Goal: Task Accomplishment & Management: Manage account settings

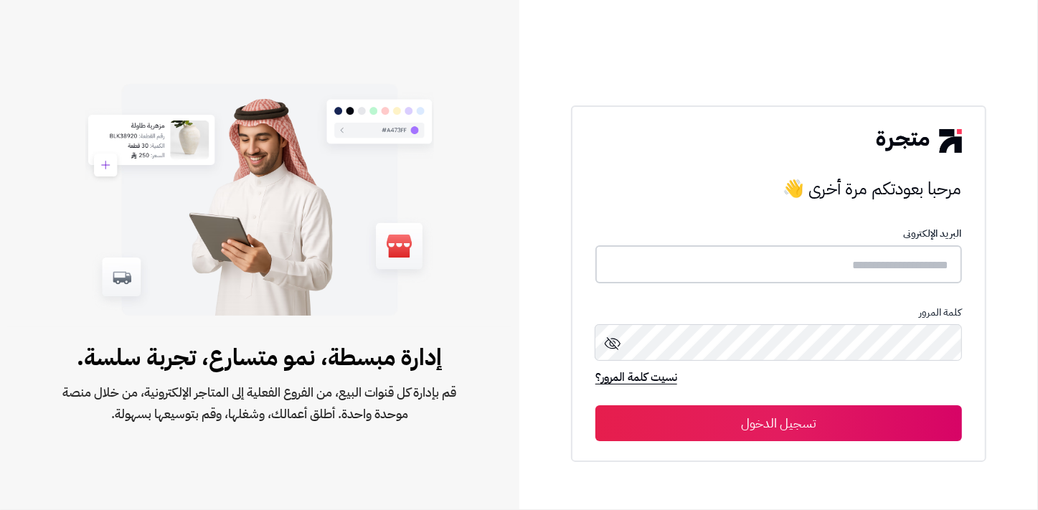
click at [835, 275] on input "text" at bounding box center [778, 264] width 366 height 38
type input "******"
click at [595, 405] on button "تسجيل الدخول" at bounding box center [778, 423] width 366 height 36
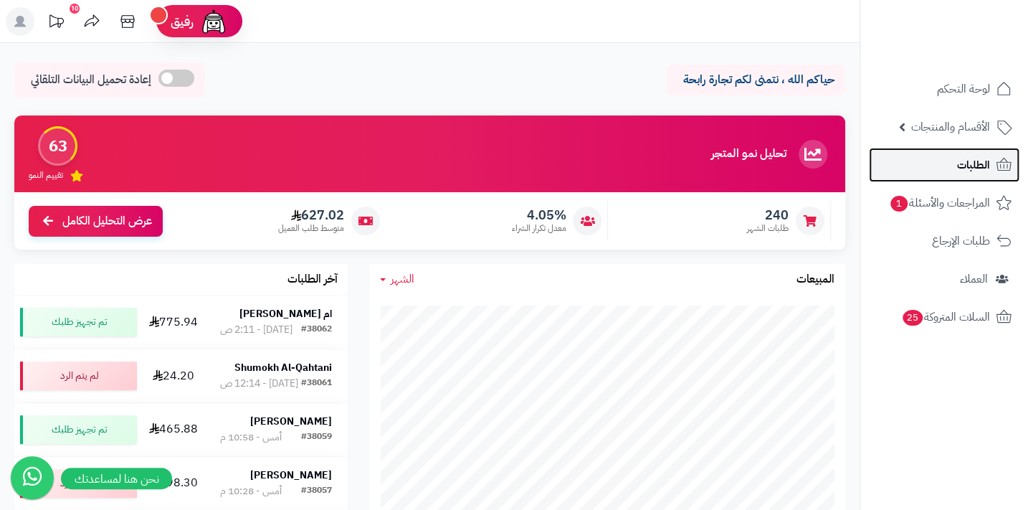
click at [972, 164] on span "الطلبات" at bounding box center [973, 165] width 33 height 20
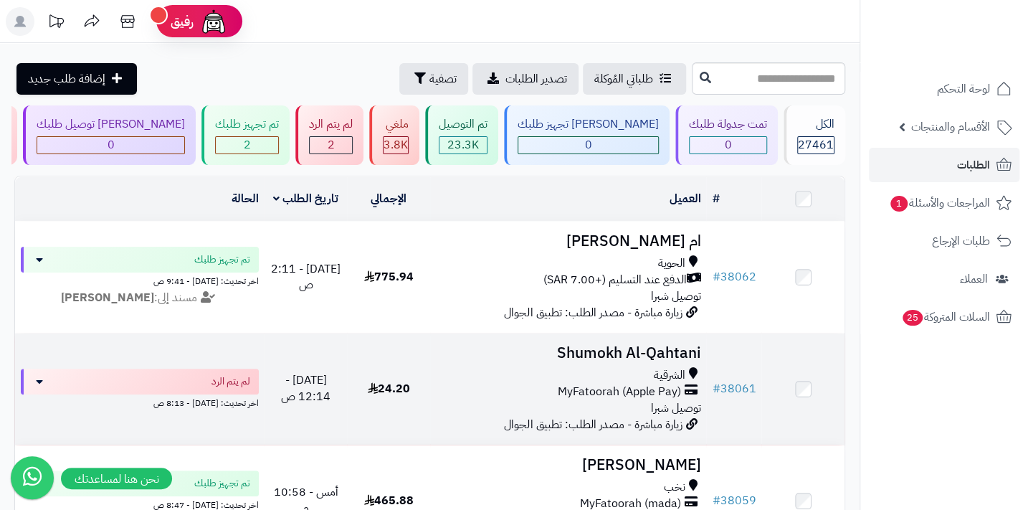
click at [652, 372] on td "Shumokh Al-Qahtani الشرقية MyFatoorah (Apple Pay) توصيل شبرا زيارة مباشرة - مصد…" at bounding box center [568, 388] width 276 height 111
click at [664, 376] on span "الشرقية" at bounding box center [669, 375] width 32 height 16
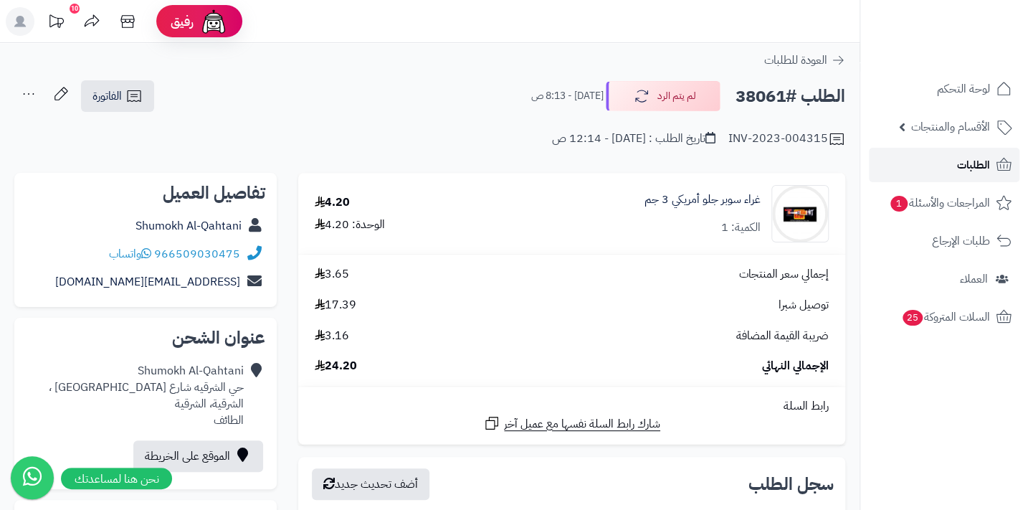
click at [993, 167] on link "الطلبات" at bounding box center [944, 165] width 151 height 34
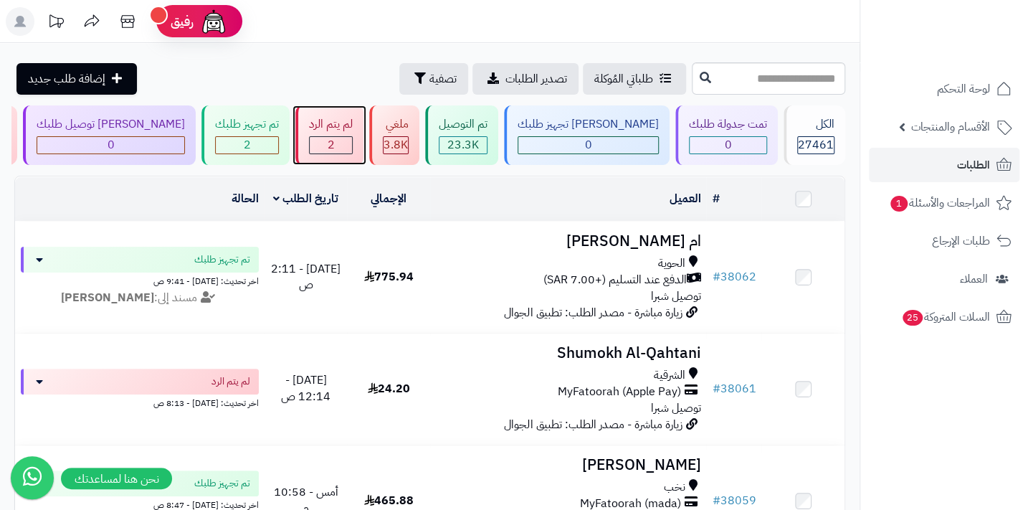
click at [335, 146] on span "2" at bounding box center [331, 144] width 7 height 17
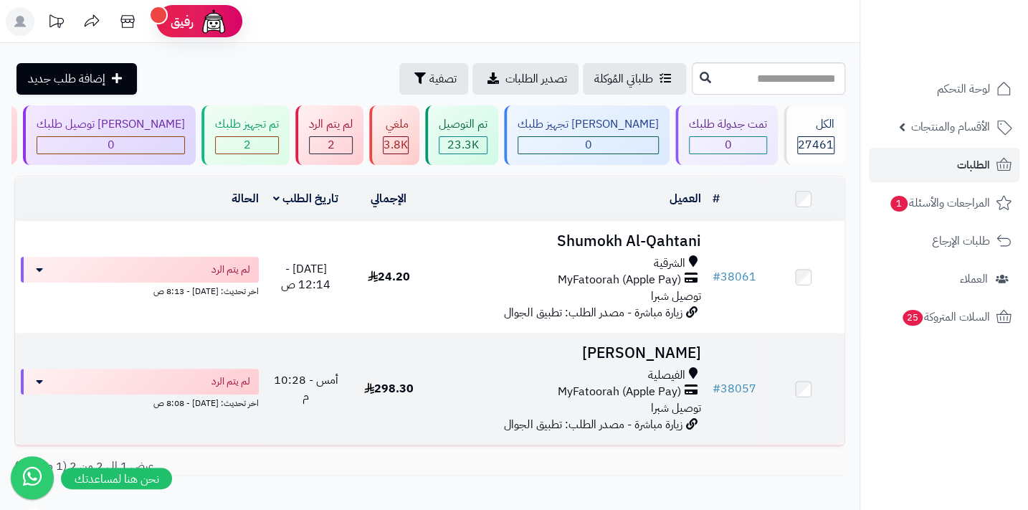
click at [648, 379] on span "الفيصلية" at bounding box center [666, 375] width 37 height 16
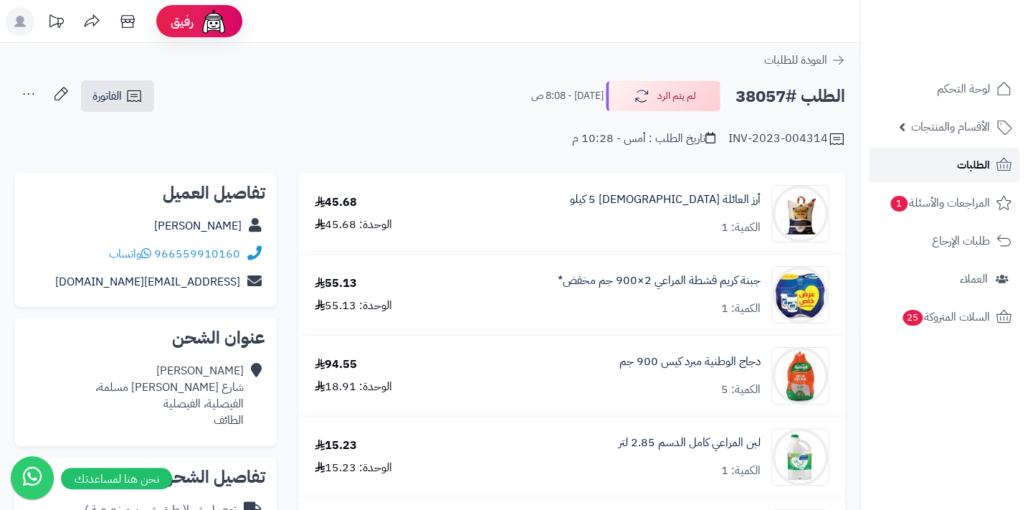
click at [970, 169] on span "الطلبات" at bounding box center [973, 165] width 33 height 20
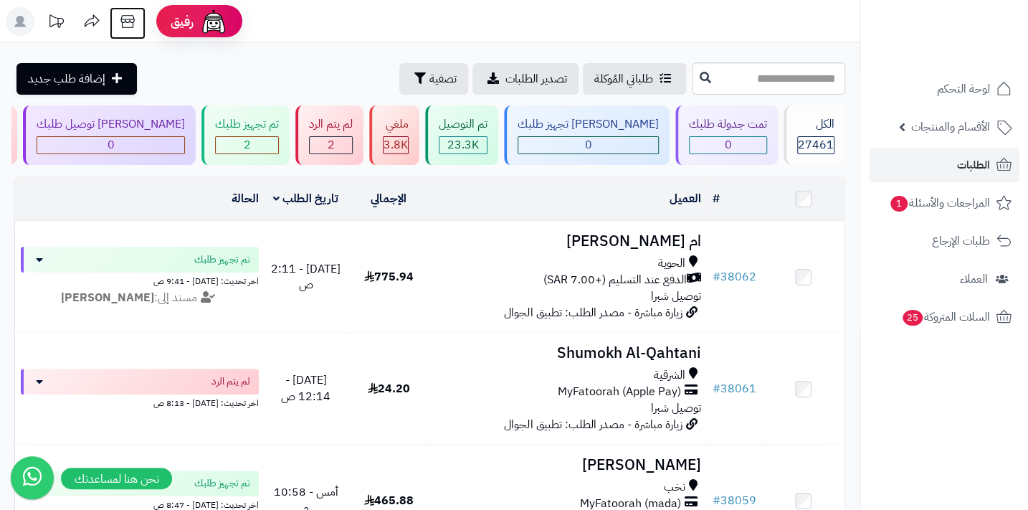
click at [130, 19] on icon at bounding box center [127, 21] width 14 height 13
click at [990, 125] on link "الأقسام والمنتجات" at bounding box center [944, 127] width 151 height 34
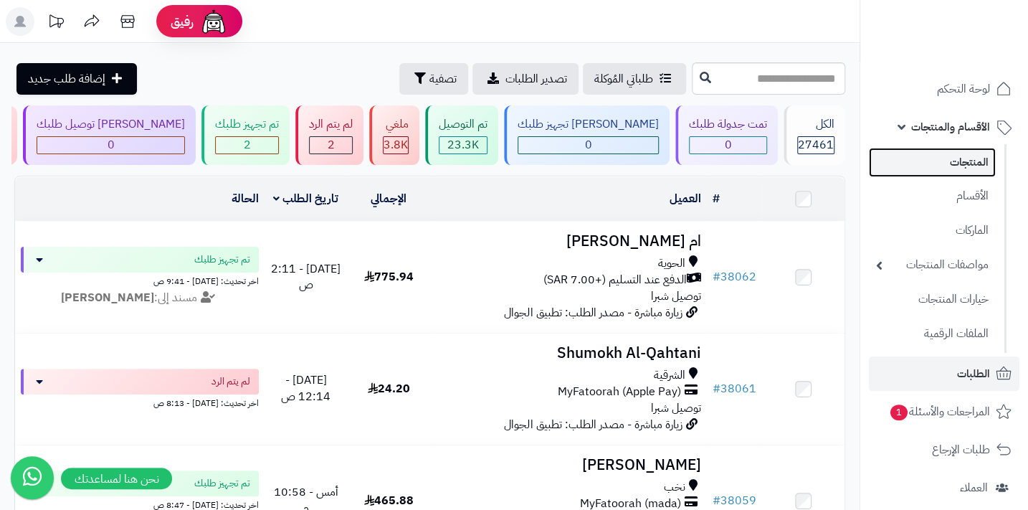
click at [967, 172] on link "المنتجات" at bounding box center [932, 162] width 127 height 29
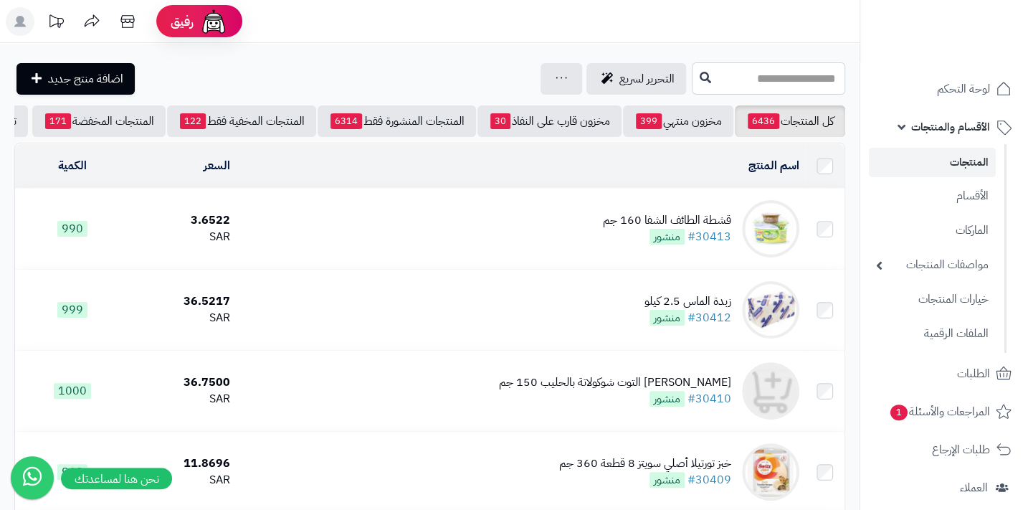
click at [800, 75] on input "text" at bounding box center [768, 78] width 153 height 32
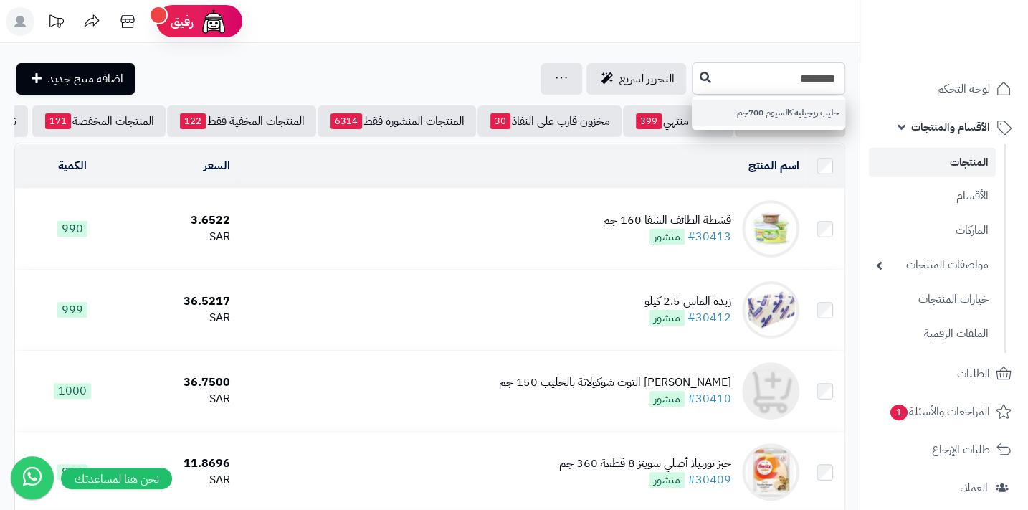
type input "********"
click at [792, 103] on link "حليب ريجيليه كالسيوم 700جم" at bounding box center [768, 113] width 153 height 27
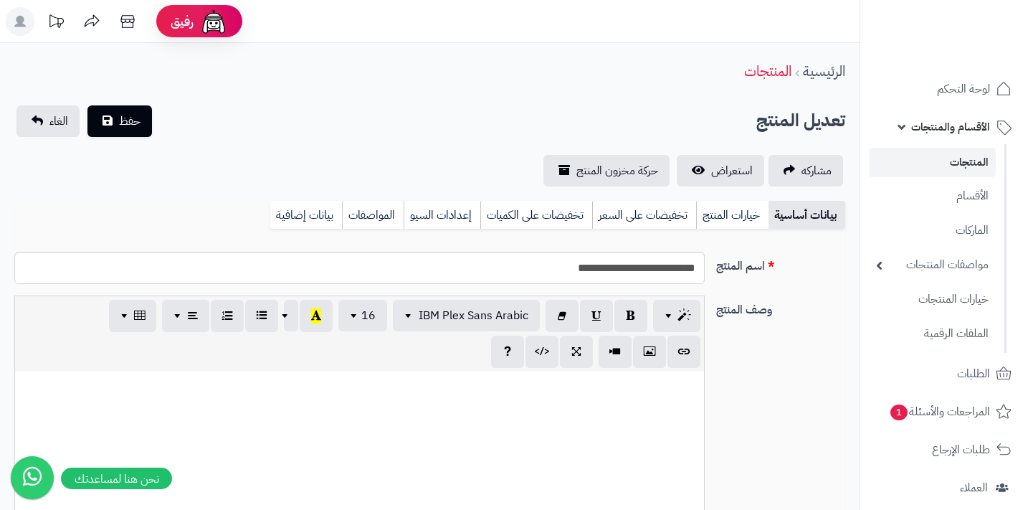
select select
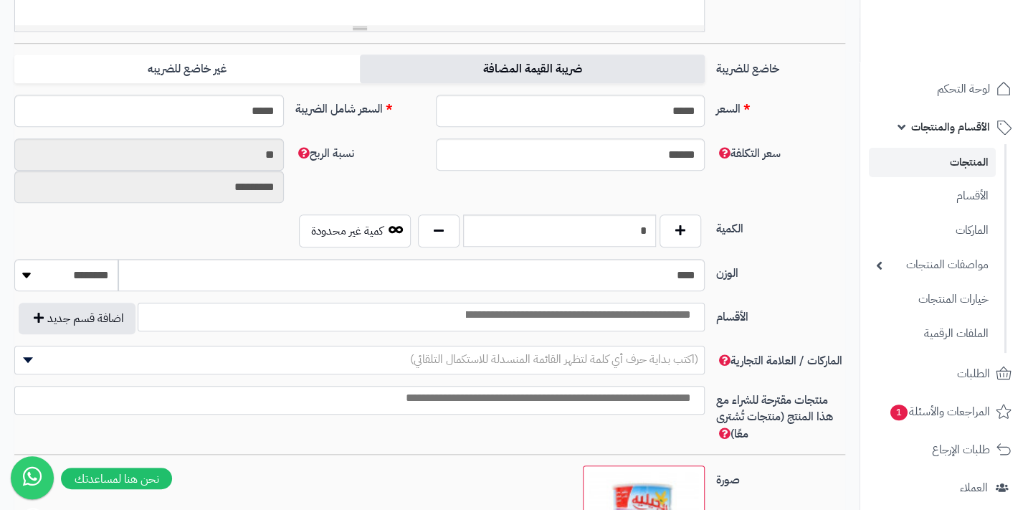
scroll to position [521, 0]
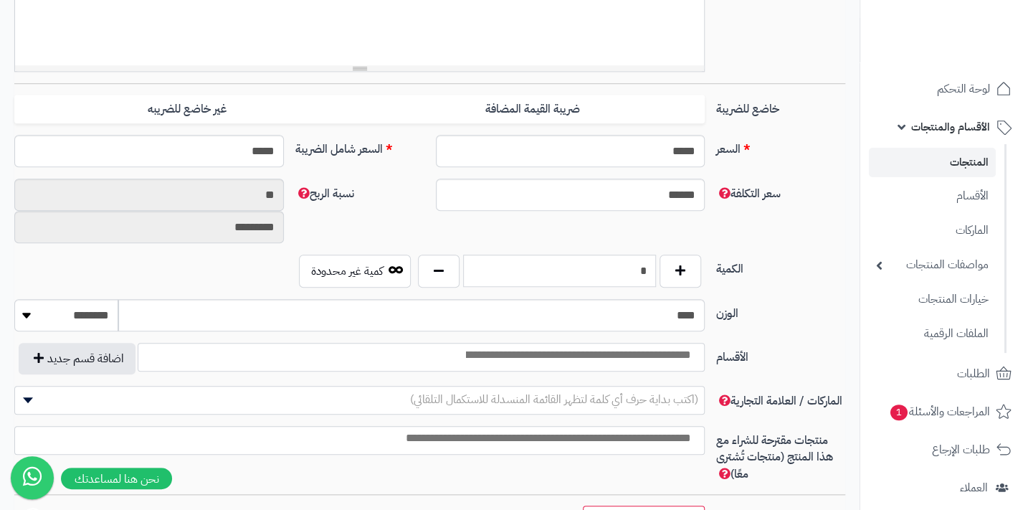
click at [633, 266] on input "*" at bounding box center [559, 271] width 193 height 32
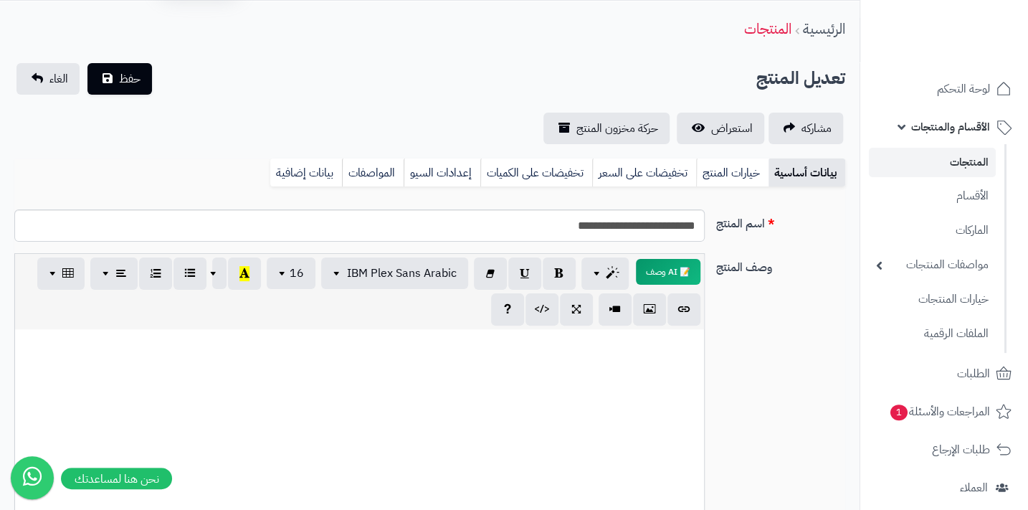
scroll to position [0, 0]
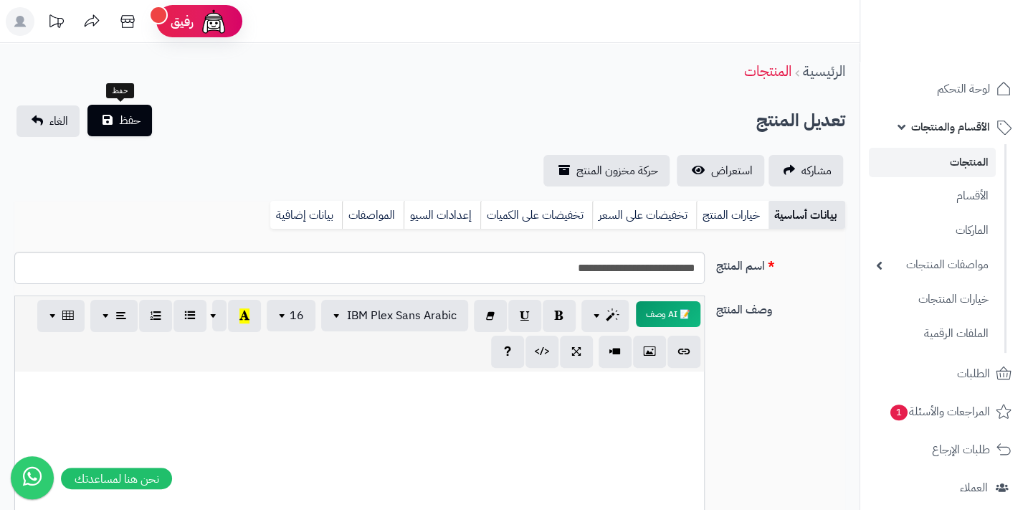
type input "**"
click at [144, 133] on button "حفظ" at bounding box center [119, 121] width 65 height 32
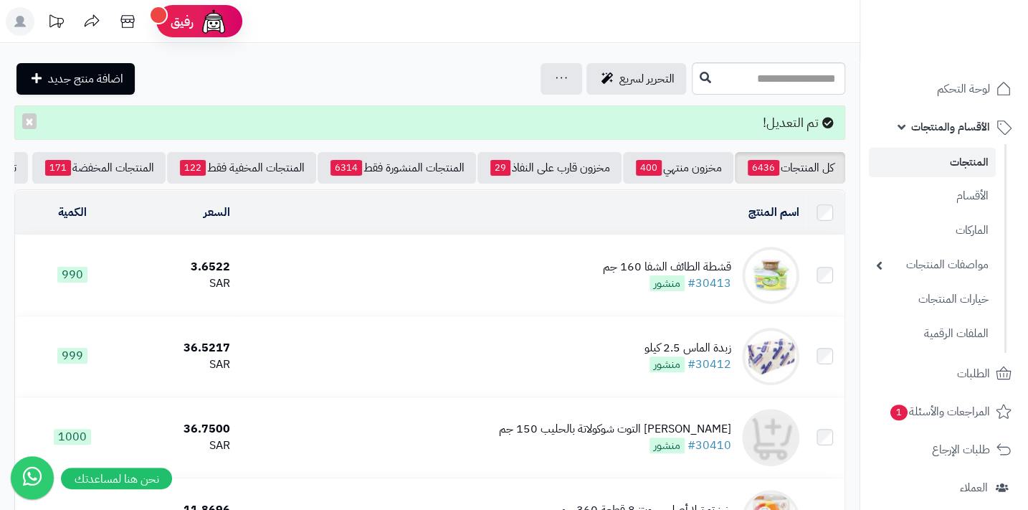
click at [969, 131] on span "الأقسام والمنتجات" at bounding box center [950, 127] width 79 height 20
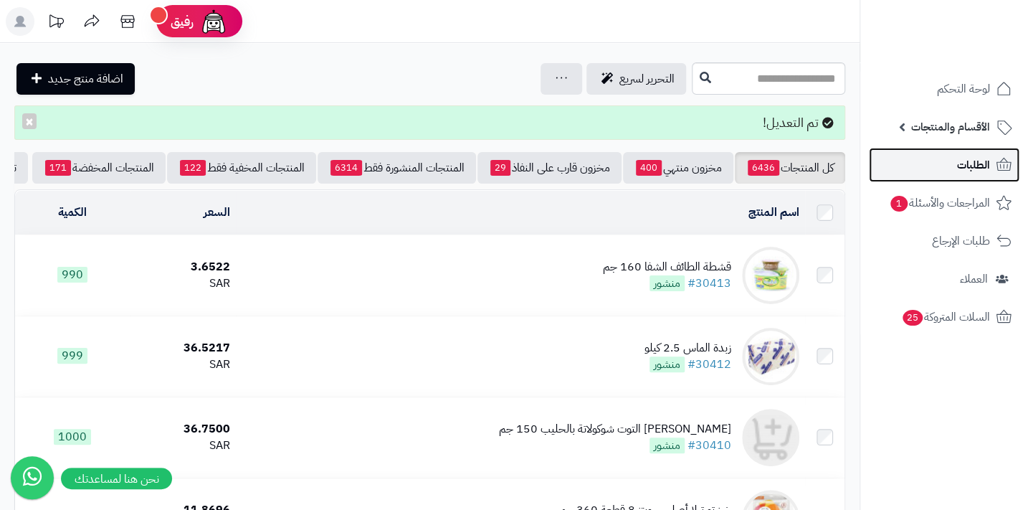
click at [970, 176] on link "الطلبات" at bounding box center [944, 165] width 151 height 34
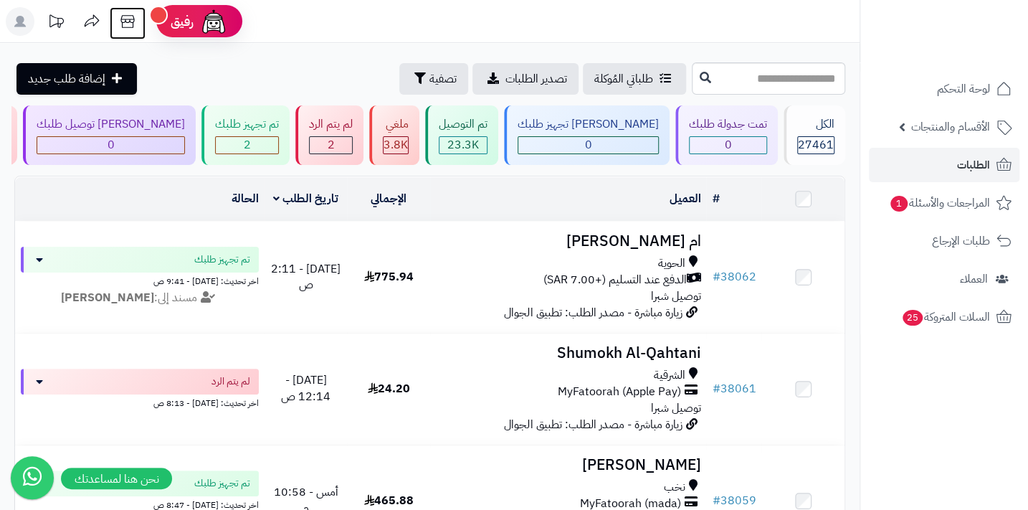
click at [133, 19] on icon at bounding box center [127, 21] width 14 height 13
click at [949, 156] on link "الطلبات" at bounding box center [944, 165] width 151 height 34
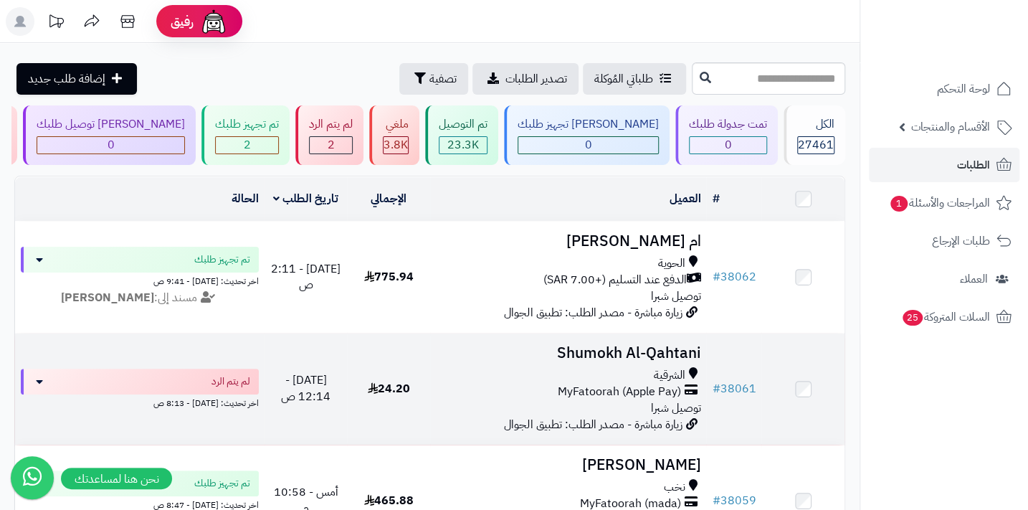
click at [591, 400] on span "MyFatoorah (Apple Pay)" at bounding box center [618, 392] width 123 height 16
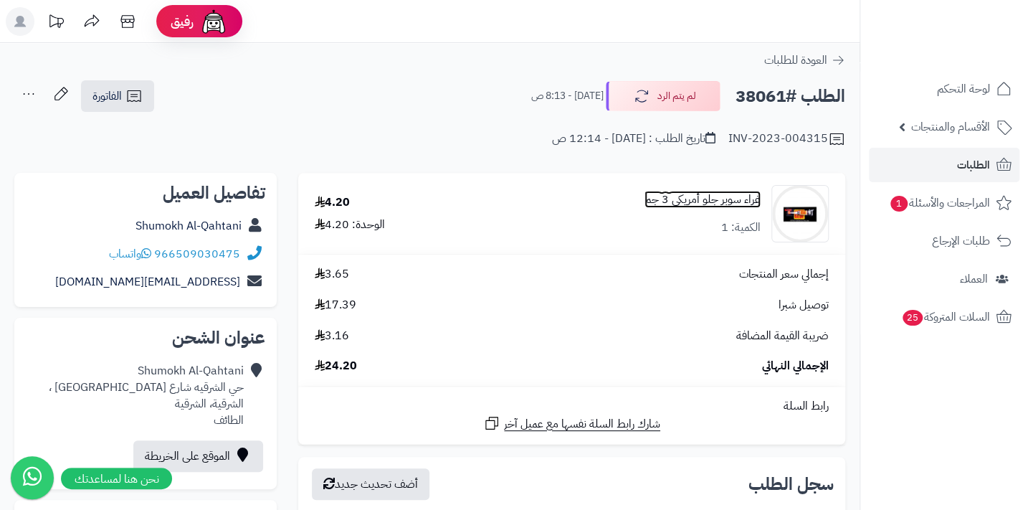
click at [690, 191] on link "غراء سوبر جلو أمريكي 3 جم" at bounding box center [703, 199] width 116 height 16
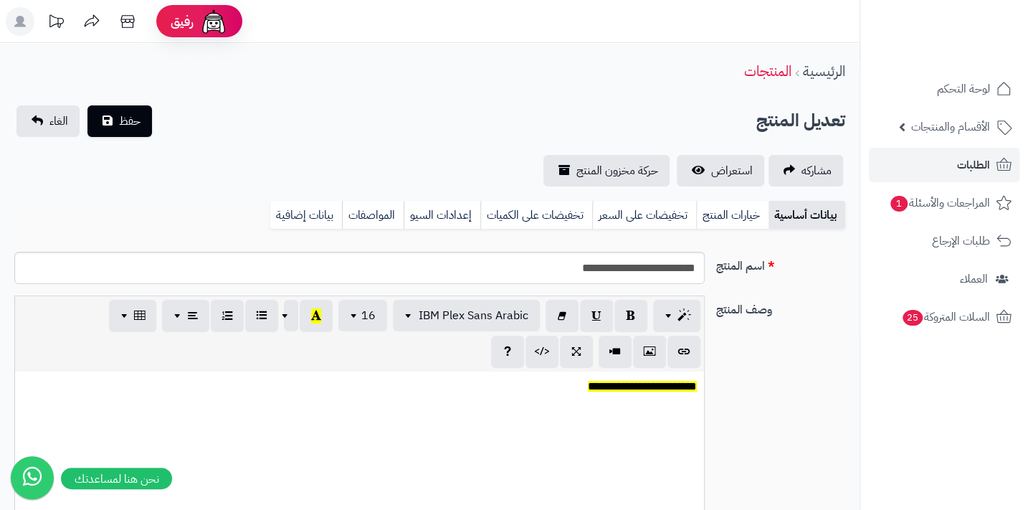
scroll to position [1617, 0]
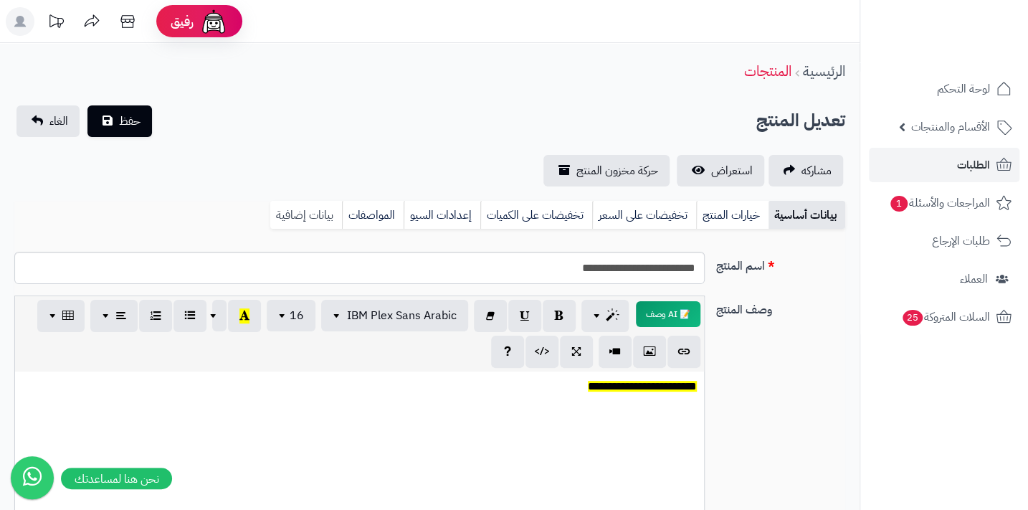
click at [303, 214] on link "بيانات إضافية" at bounding box center [306, 215] width 72 height 29
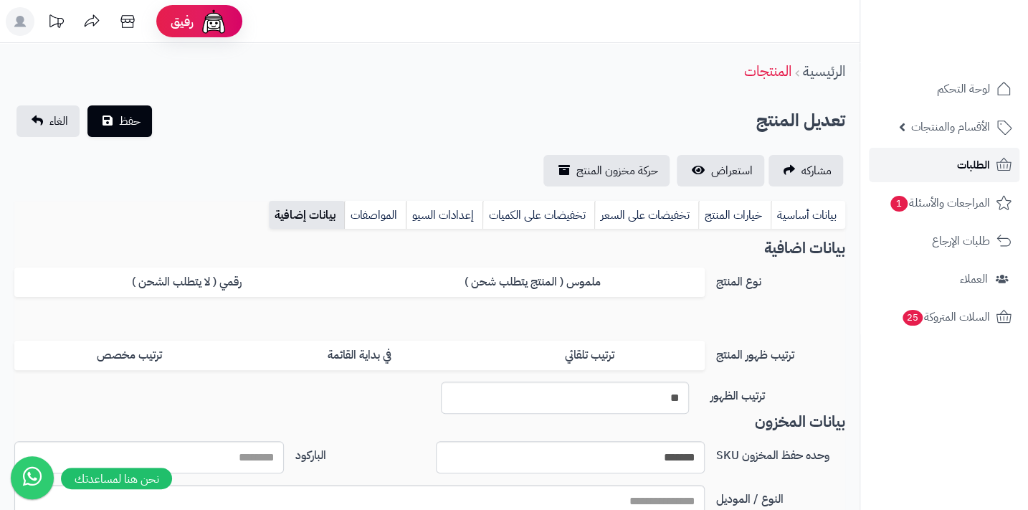
click at [966, 158] on span "الطلبات" at bounding box center [973, 165] width 33 height 20
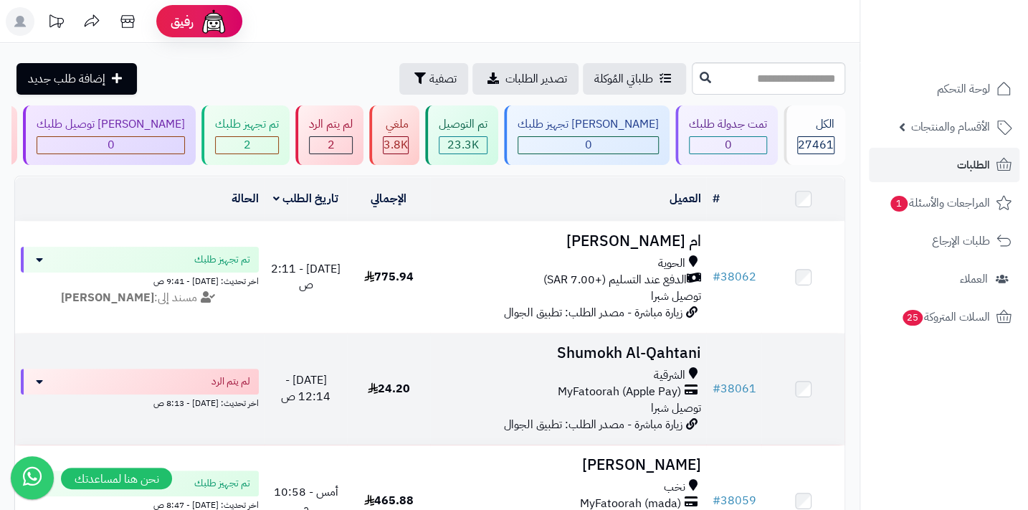
click at [601, 394] on span "MyFatoorah (Apple Pay)" at bounding box center [618, 392] width 123 height 16
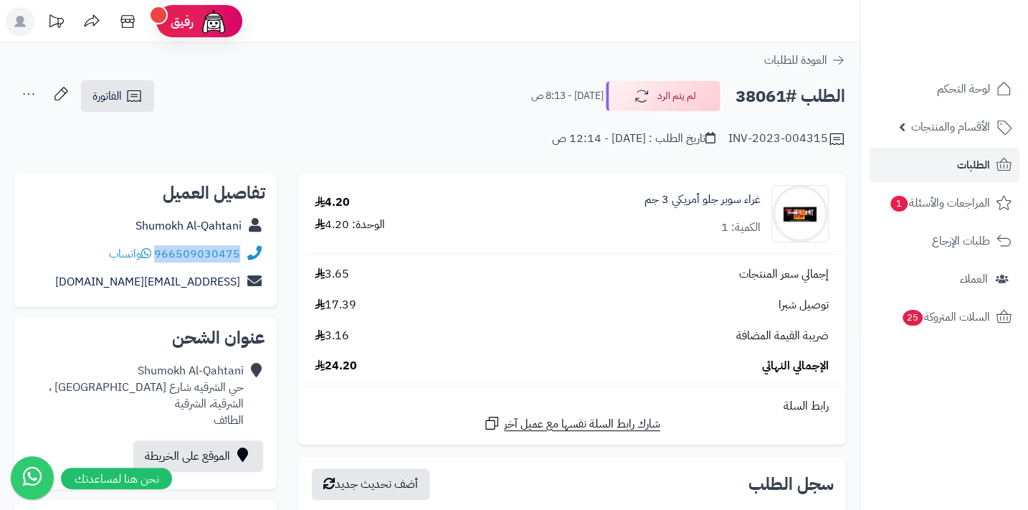
drag, startPoint x: 156, startPoint y: 255, endPoint x: 240, endPoint y: 247, distance: 84.2
click at [240, 247] on div "966509030475 واتساب" at bounding box center [146, 254] width 240 height 28
copy link "966509030475"
click at [688, 86] on button "لم يتم الرد" at bounding box center [663, 95] width 115 height 30
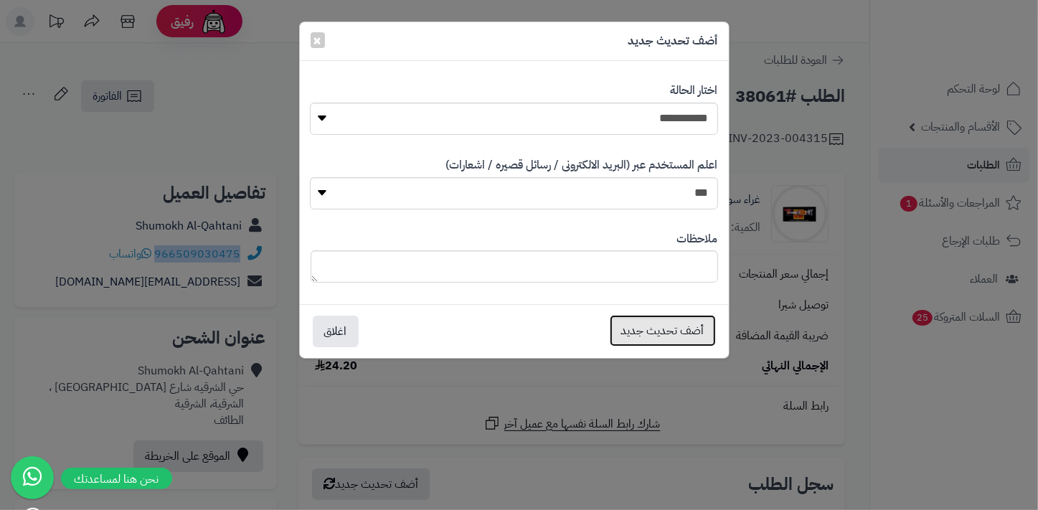
click at [656, 338] on button "أضف تحديث جديد" at bounding box center [663, 331] width 106 height 32
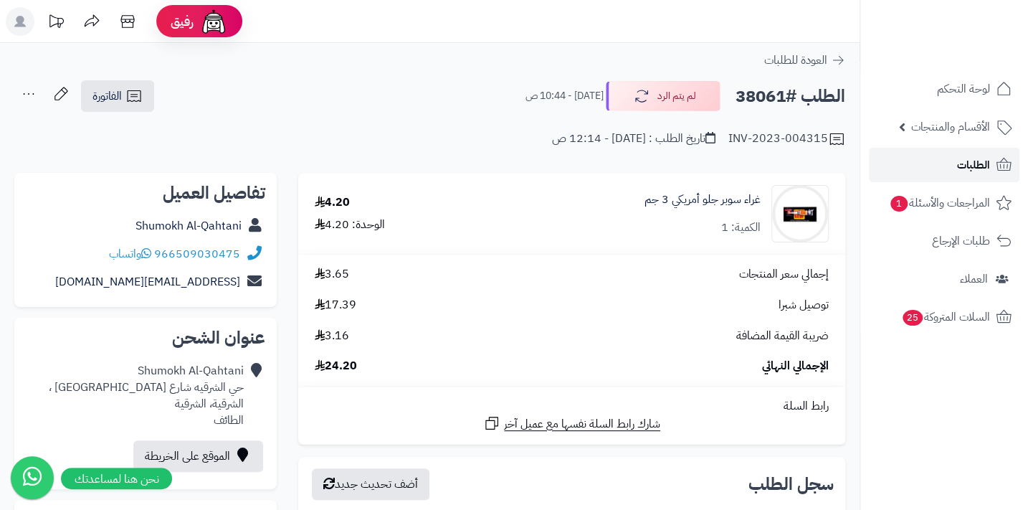
click at [1001, 154] on link "الطلبات" at bounding box center [944, 165] width 151 height 34
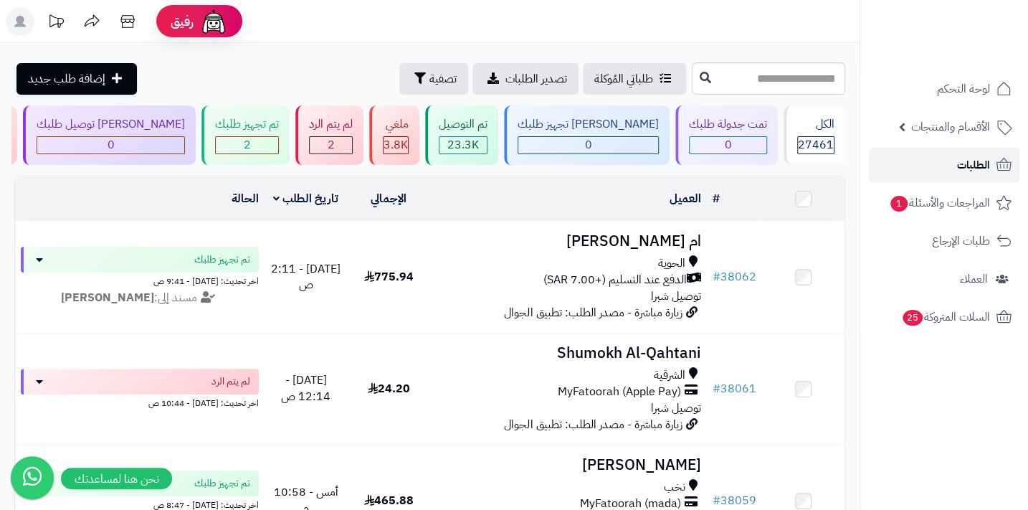
click at [986, 170] on span "الطلبات" at bounding box center [973, 165] width 33 height 20
click at [979, 166] on span "الطلبات" at bounding box center [973, 165] width 33 height 20
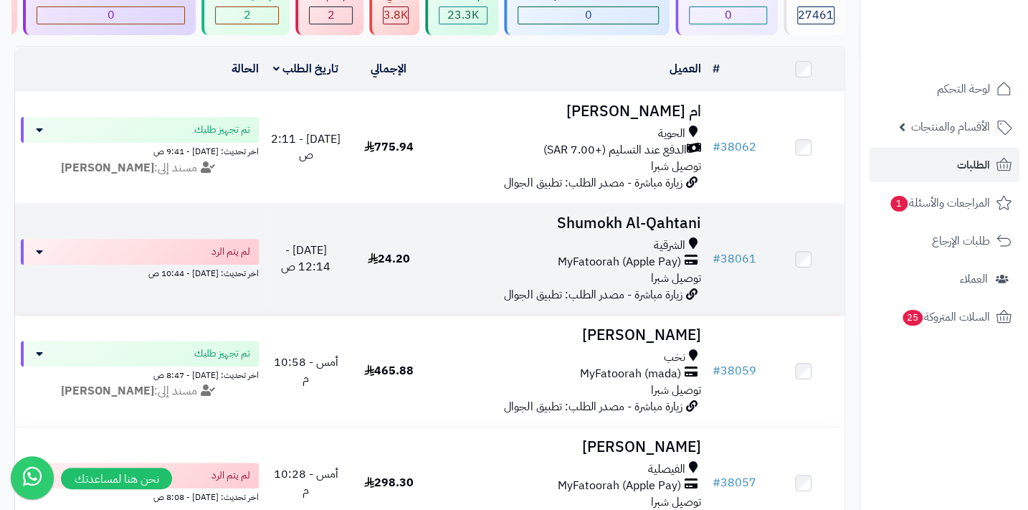
scroll to position [195, 0]
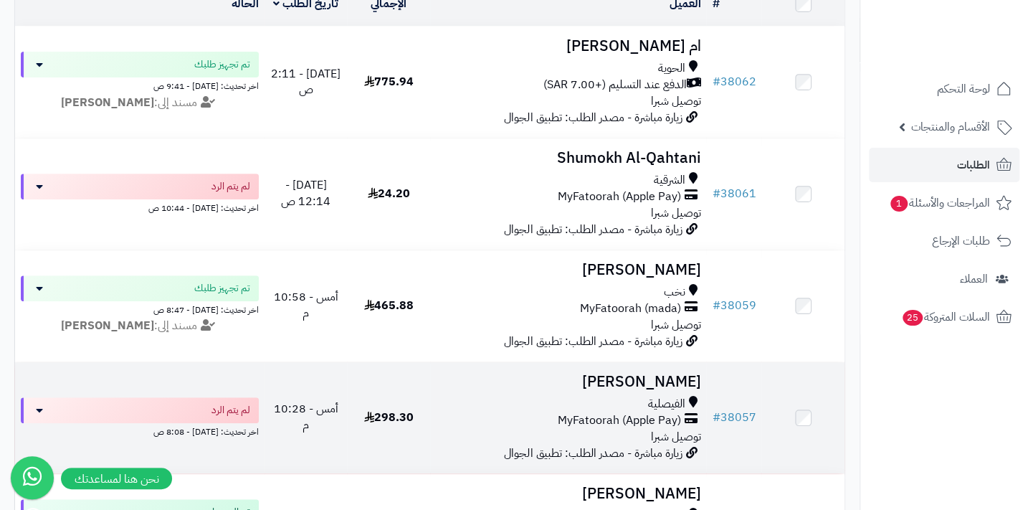
click at [630, 402] on div "الفيصلية" at bounding box center [568, 404] width 265 height 16
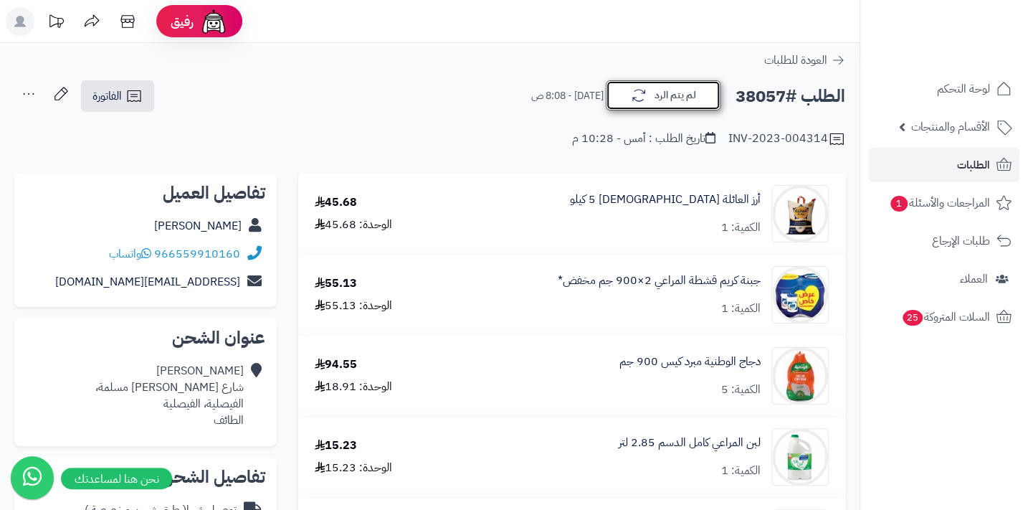
click at [660, 93] on button "لم يتم الرد" at bounding box center [663, 95] width 115 height 30
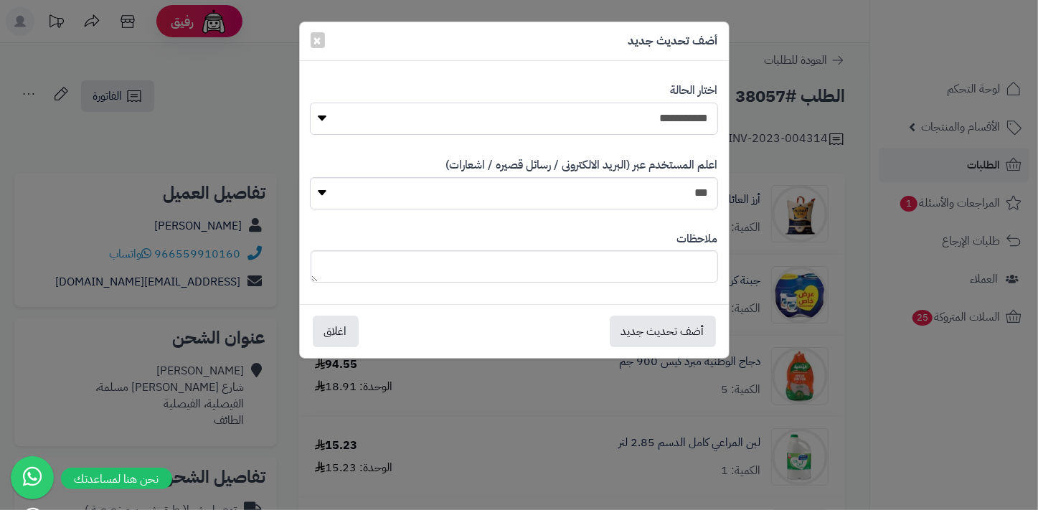
click at [658, 115] on select "**********" at bounding box center [513, 119] width 407 height 32
select select "*"
click at [310, 103] on select "**********" at bounding box center [513, 119] width 407 height 32
click at [591, 265] on textarea at bounding box center [514, 266] width 407 height 32
type textarea "****"
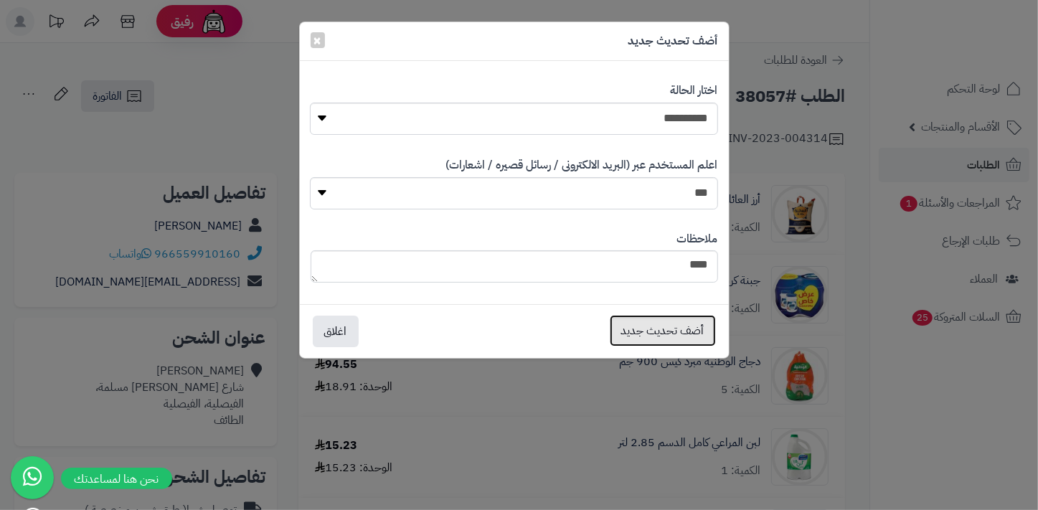
click at [650, 325] on button "أضف تحديث جديد" at bounding box center [663, 331] width 106 height 32
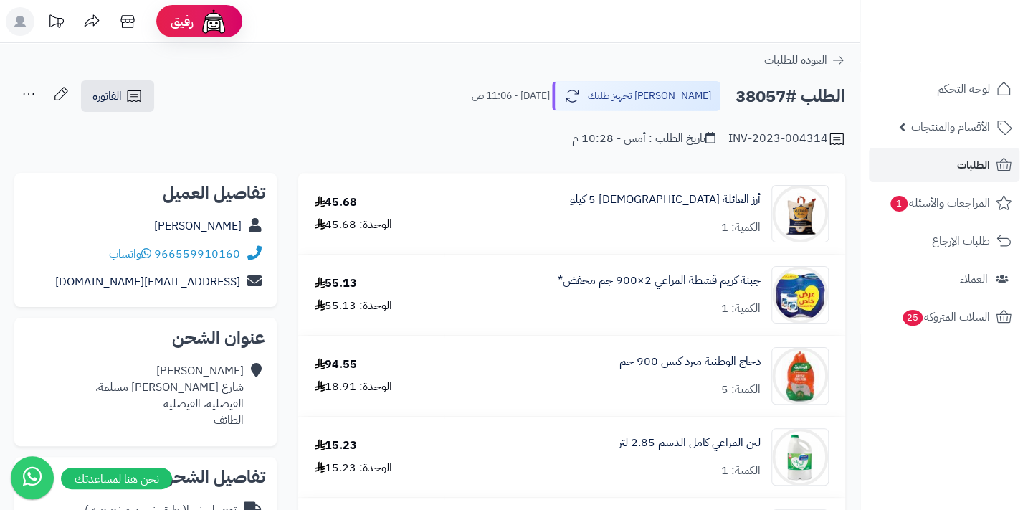
click at [32, 94] on icon at bounding box center [28, 94] width 29 height 29
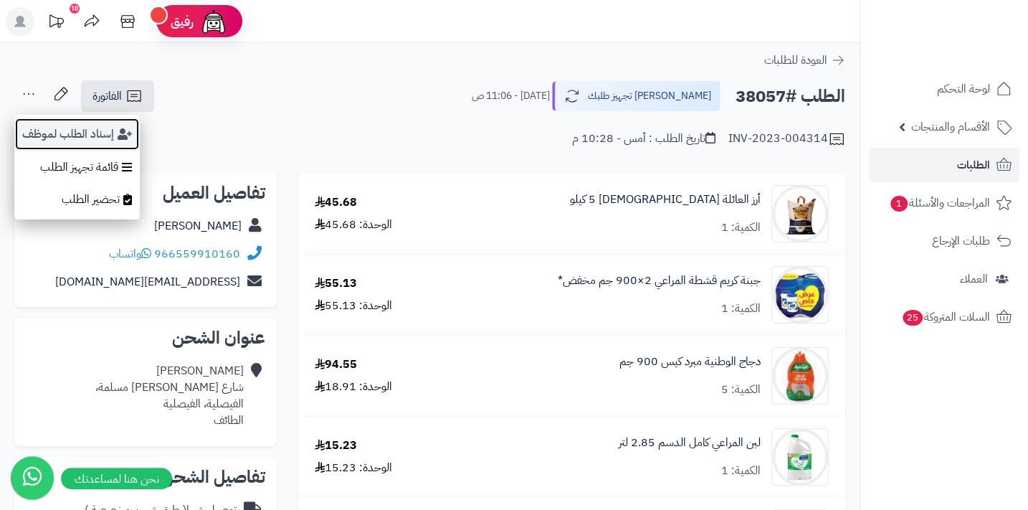
click at [50, 128] on button "إسناد الطلب لموظف" at bounding box center [76, 134] width 125 height 33
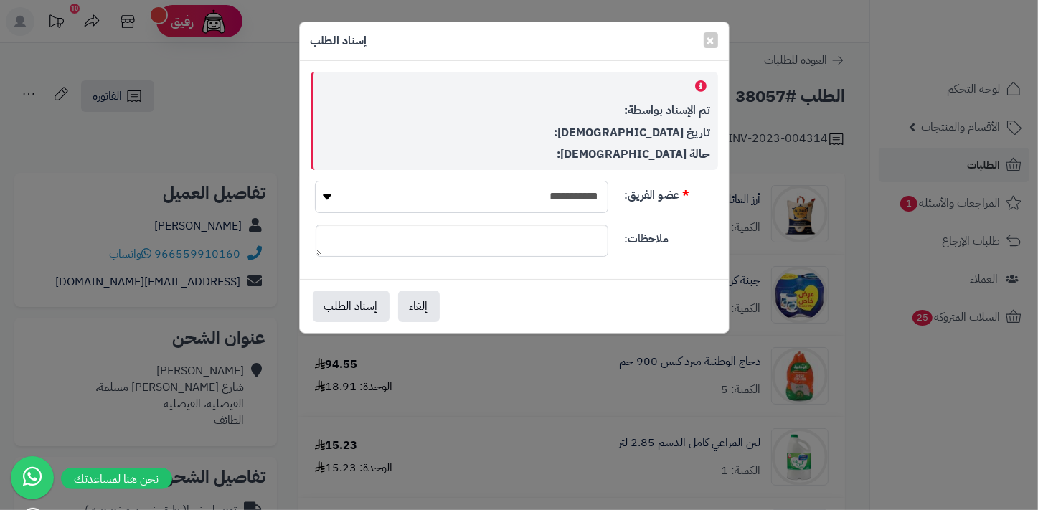
click at [351, 187] on select "**********" at bounding box center [461, 197] width 293 height 32
select select "**"
click at [315, 181] on select "**********" at bounding box center [461, 197] width 293 height 32
click at [369, 315] on button "إسناد الطلب" at bounding box center [351, 306] width 77 height 32
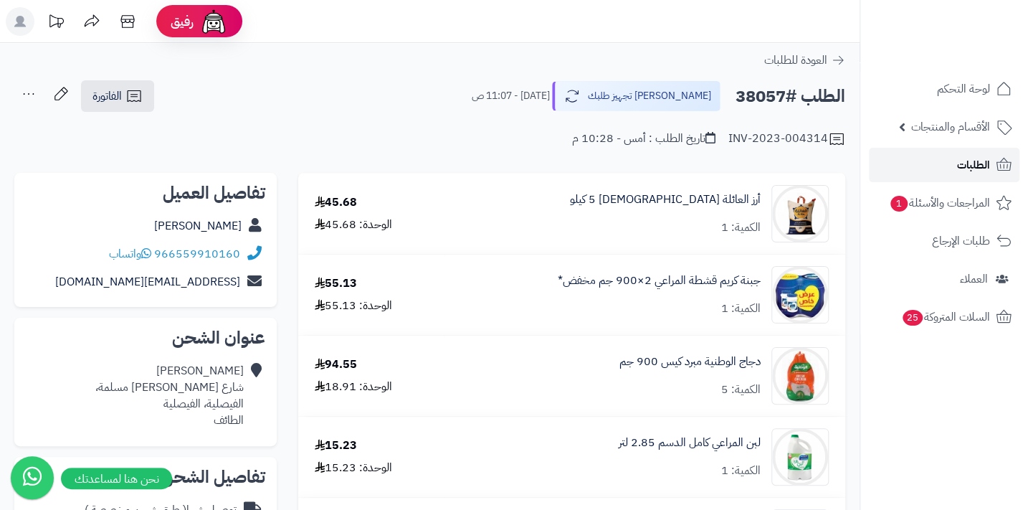
click at [967, 168] on span "الطلبات" at bounding box center [973, 165] width 33 height 20
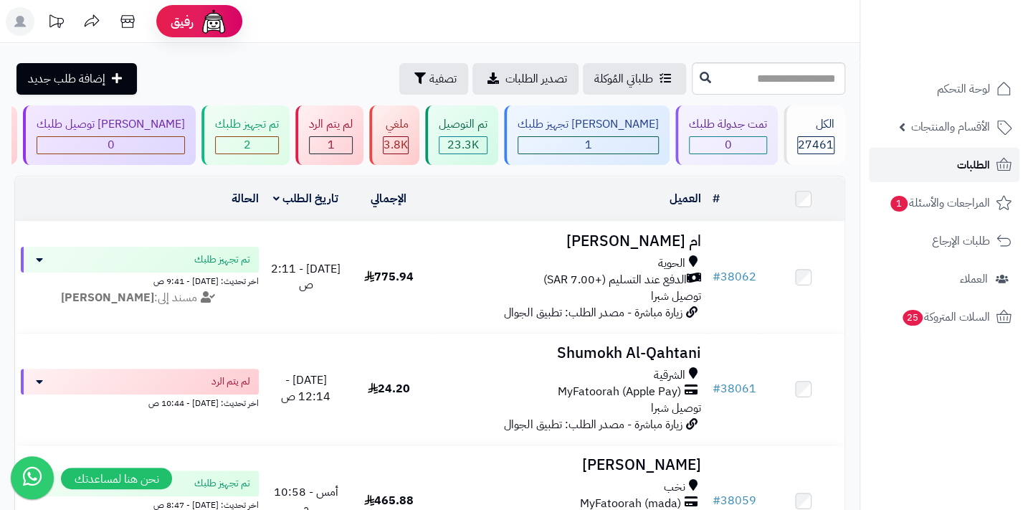
click at [956, 163] on link "الطلبات" at bounding box center [944, 165] width 151 height 34
